Goal: Navigation & Orientation: Find specific page/section

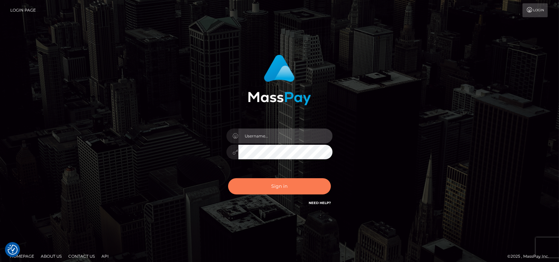
type input "petros.[PERSON_NAME]"
click at [289, 193] on button "Sign in" at bounding box center [279, 186] width 103 height 16
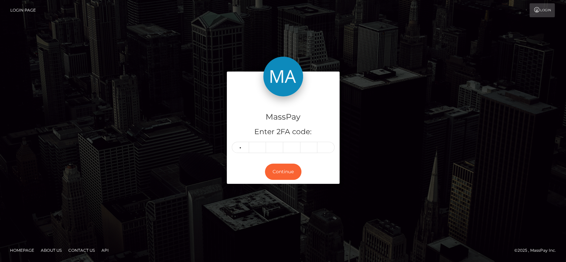
type input "8"
type input "4"
type input "8"
type input "2"
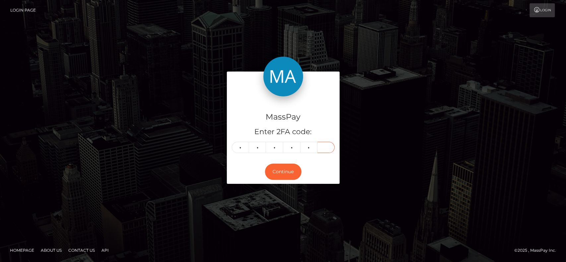
type input "0"
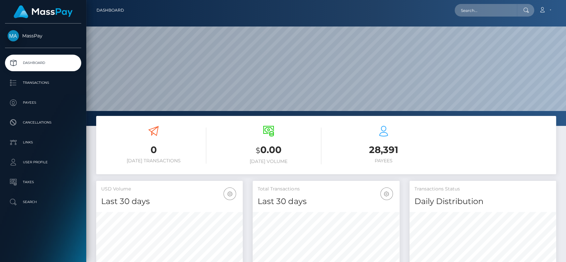
scroll to position [117, 147]
click at [473, 9] on input "text" at bounding box center [486, 10] width 62 height 13
click at [202, 16] on div "Loading... Loading... Account Edit Profile Logout" at bounding box center [342, 10] width 426 height 14
click at [502, 10] on input "text" at bounding box center [486, 10] width 62 height 13
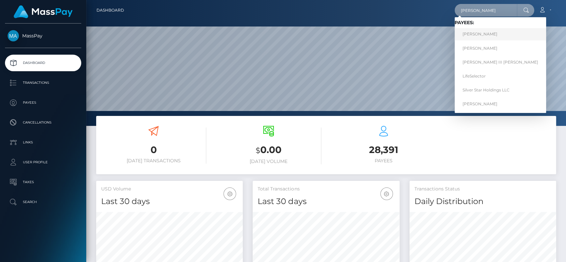
type input "john"
click at [499, 38] on link "John M Doe" at bounding box center [501, 34] width 92 height 12
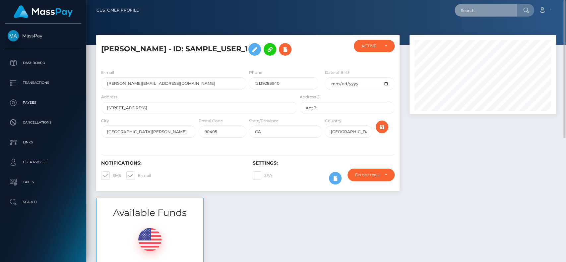
click at [496, 10] on input "text" at bounding box center [486, 10] width 62 height 13
type input "j"
click at [185, 82] on input "[PERSON_NAME][EMAIL_ADDRESS][DOMAIN_NAME]" at bounding box center [173, 83] width 145 height 12
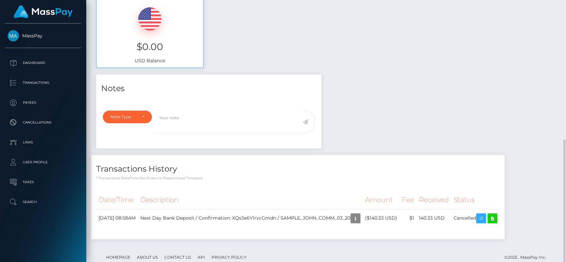
scroll to position [236, 0]
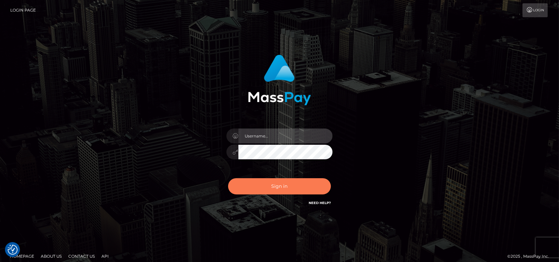
type input "petros.kidane"
click at [280, 182] on button "Sign in" at bounding box center [279, 186] width 103 height 16
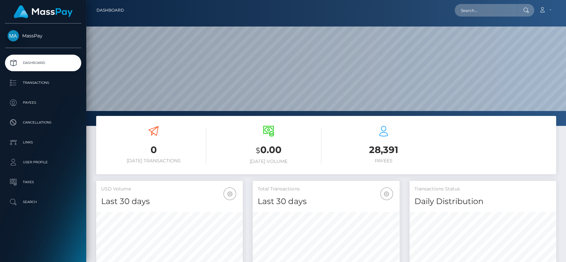
scroll to position [117, 147]
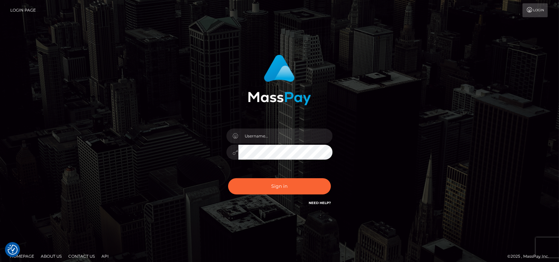
checkbox input "true"
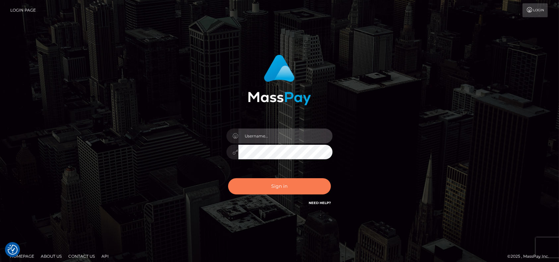
type input "petros.[PERSON_NAME]"
click at [268, 182] on button "Sign in" at bounding box center [279, 186] width 103 height 16
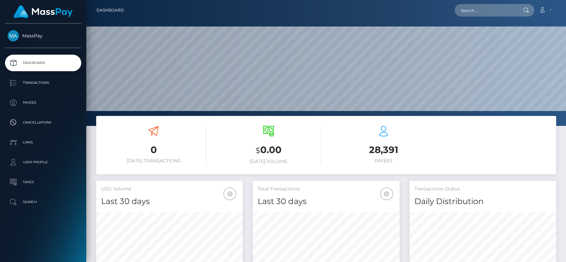
scroll to position [117, 147]
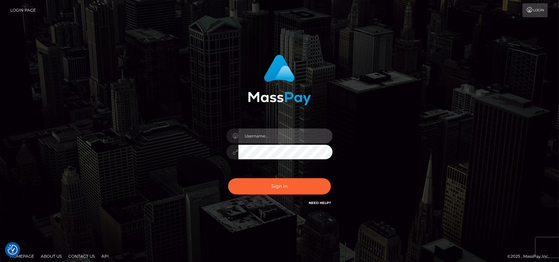
type input "petros.[PERSON_NAME]"
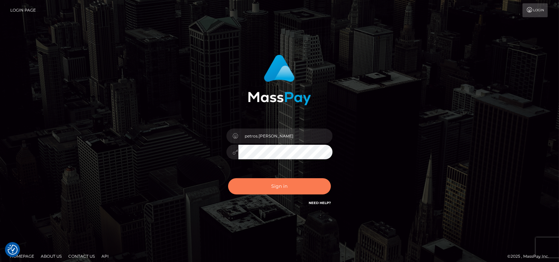
click at [265, 190] on button "Sign in" at bounding box center [279, 186] width 103 height 16
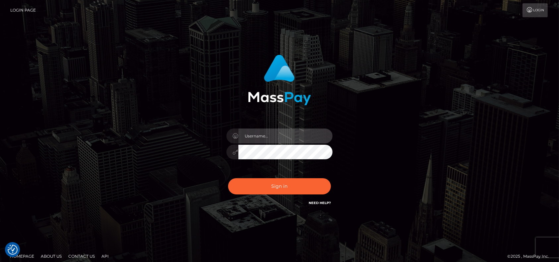
type input "petros.kidane"
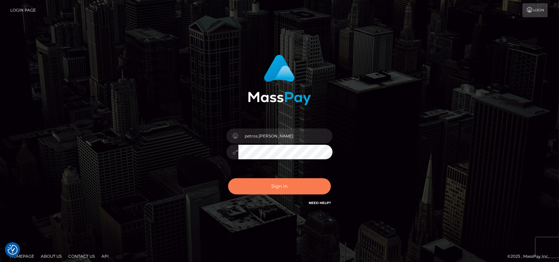
click at [265, 190] on button "Sign in" at bounding box center [279, 186] width 103 height 16
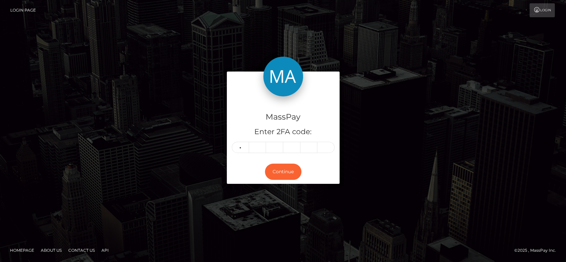
type input "8"
type input "9"
type input "1"
type input "5"
type input "2"
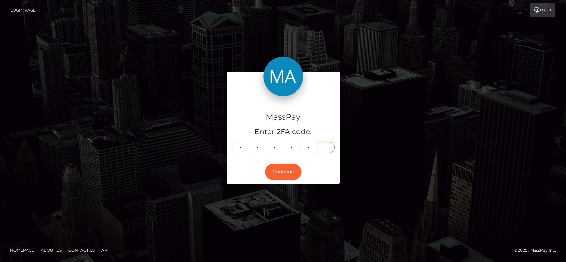
type input "4"
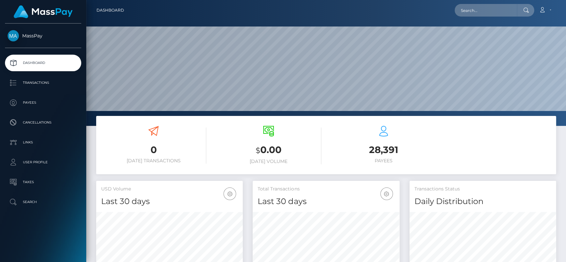
scroll to position [117, 147]
click at [546, 4] on link "Account" at bounding box center [545, 10] width 20 height 14
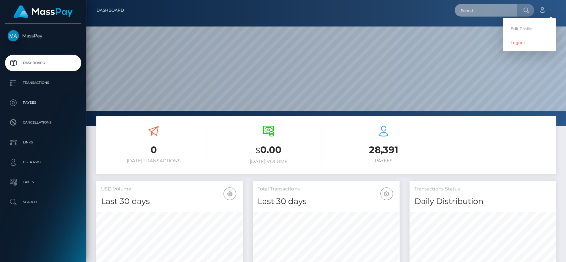
click at [489, 13] on input "text" at bounding box center [486, 10] width 62 height 13
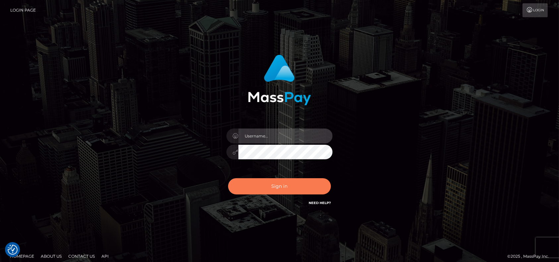
type input "petros.[PERSON_NAME]"
click at [275, 180] on button "Sign in" at bounding box center [279, 186] width 103 height 16
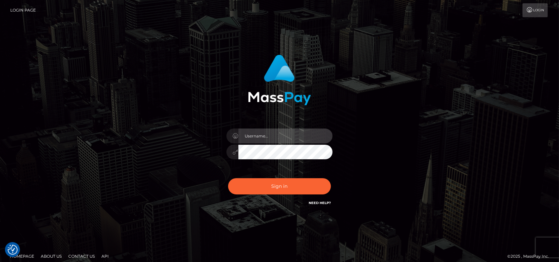
type input "petros.[PERSON_NAME]"
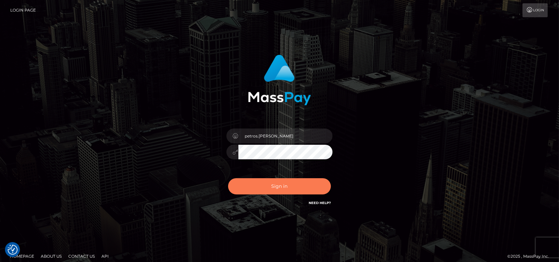
click at [276, 180] on button "Sign in" at bounding box center [279, 186] width 103 height 16
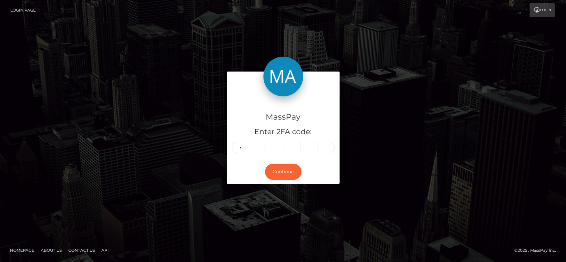
type input "4"
type input "6"
type input "5"
type input "1"
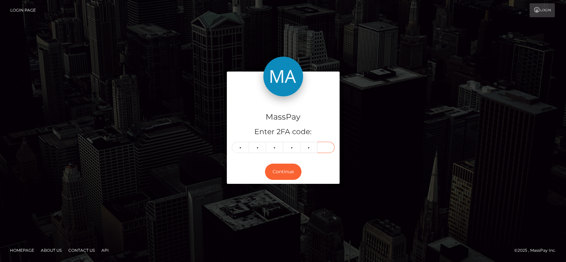
type input "2"
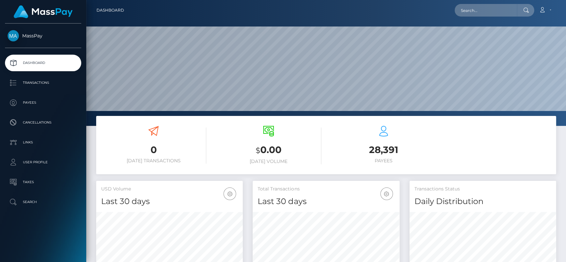
scroll to position [117, 147]
click at [487, 12] on input "text" at bounding box center [486, 10] width 62 height 13
paste input "DRAIDEN"
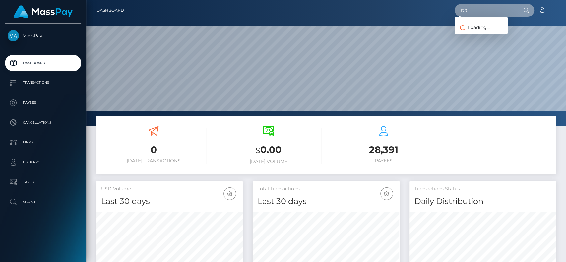
type input "D"
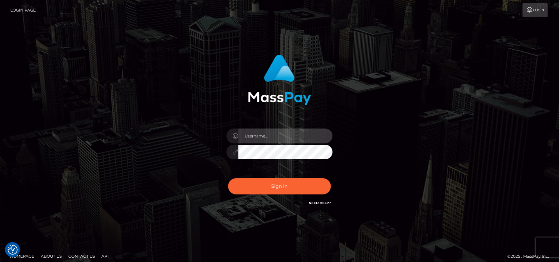
type input "petros.[PERSON_NAME]"
click at [261, 176] on div "Sign in Need Help?" at bounding box center [279, 189] width 116 height 30
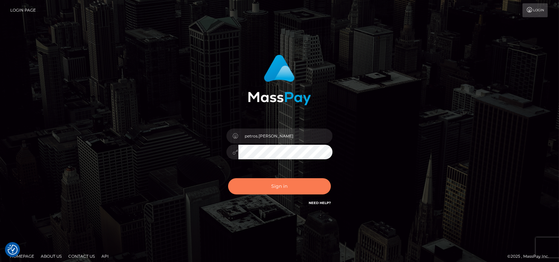
click at [264, 188] on button "Sign in" at bounding box center [279, 186] width 103 height 16
type input "petros.kidane"
click at [267, 192] on button "Sign in" at bounding box center [279, 186] width 103 height 16
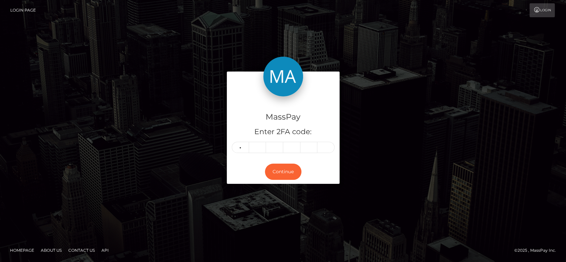
type input "1"
type input "0"
type input "4"
type input "2"
type input "8"
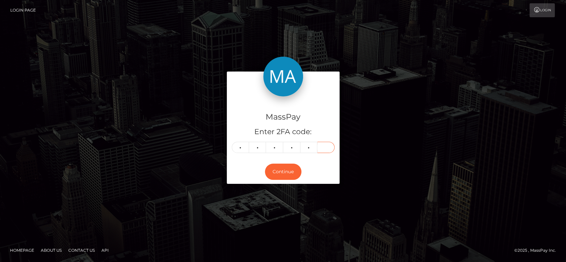
type input "3"
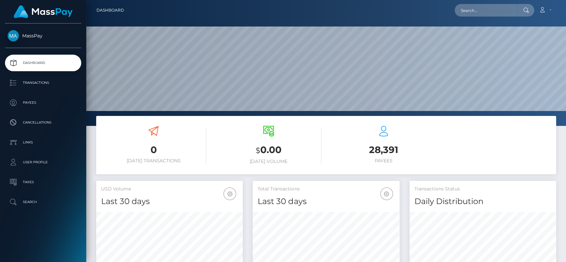
scroll to position [117, 147]
click at [539, 9] on icon at bounding box center [542, 9] width 7 height 5
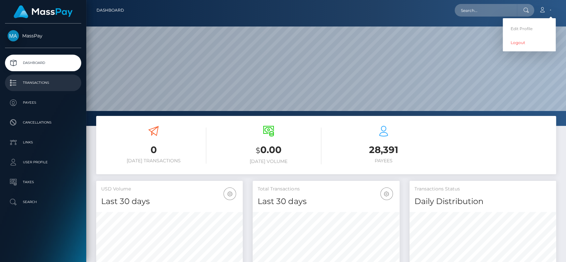
click at [22, 86] on p "Transactions" at bounding box center [43, 83] width 71 height 10
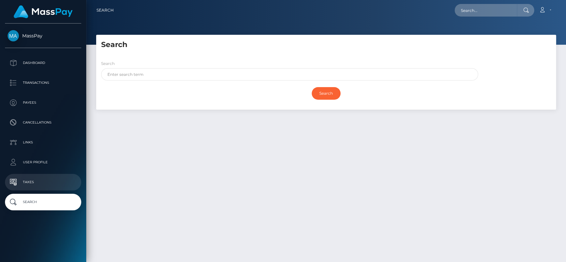
click at [53, 184] on p "Taxes" at bounding box center [43, 182] width 71 height 10
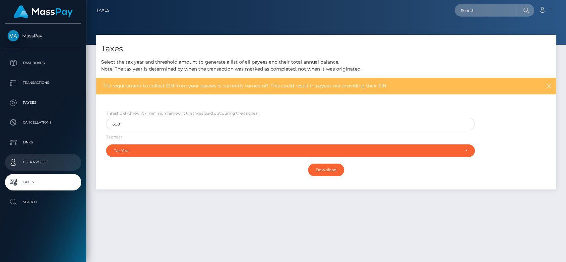
click at [54, 166] on p "User Profile" at bounding box center [43, 162] width 71 height 10
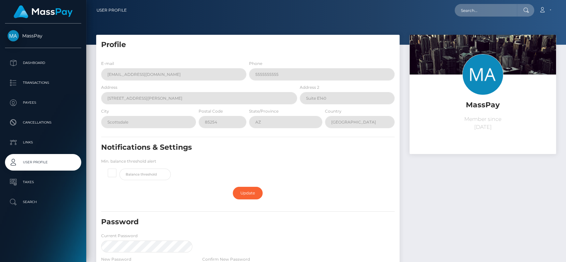
click at [49, 143] on p "Links" at bounding box center [43, 143] width 71 height 10
click at [43, 121] on p "Cancellations" at bounding box center [43, 123] width 71 height 10
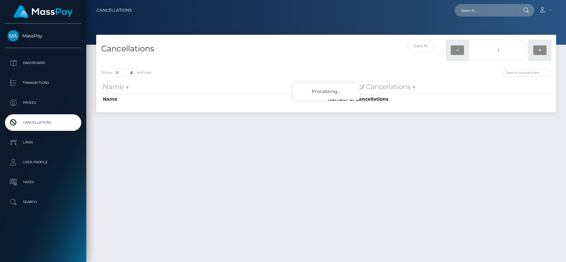
click at [42, 101] on p "Payees" at bounding box center [43, 103] width 71 height 10
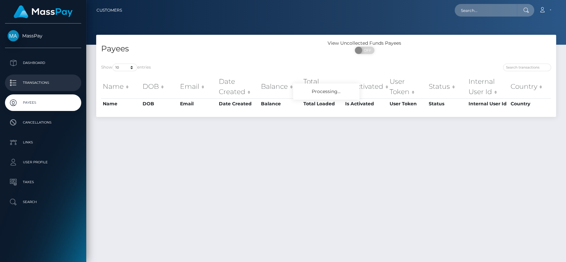
click at [43, 86] on p "Transactions" at bounding box center [43, 83] width 71 height 10
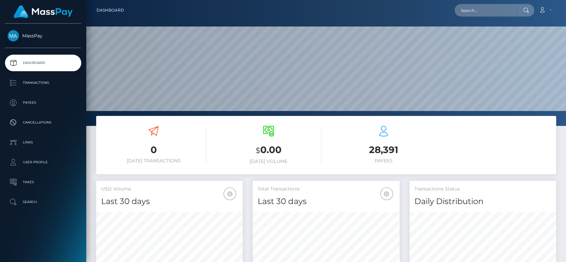
scroll to position [117, 147]
